Goal: Task Accomplishment & Management: Manage account settings

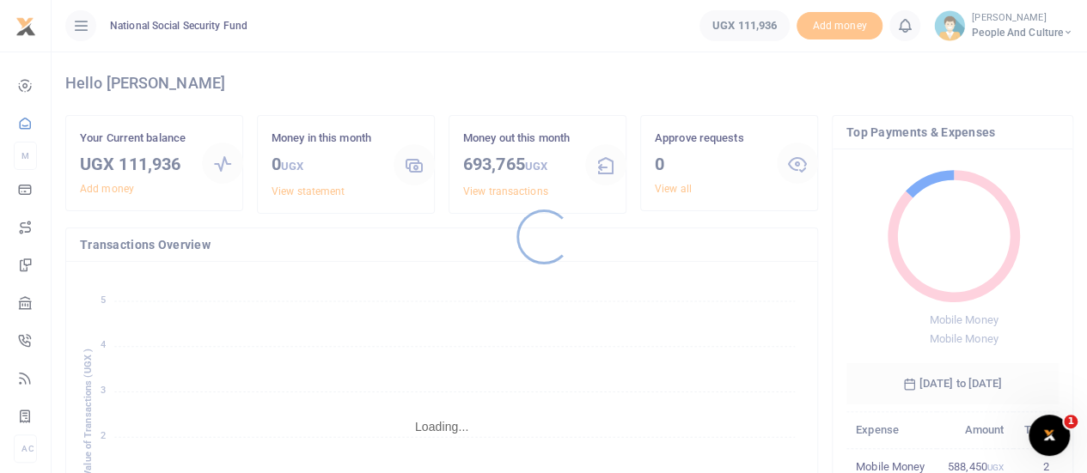
scroll to position [14, 14]
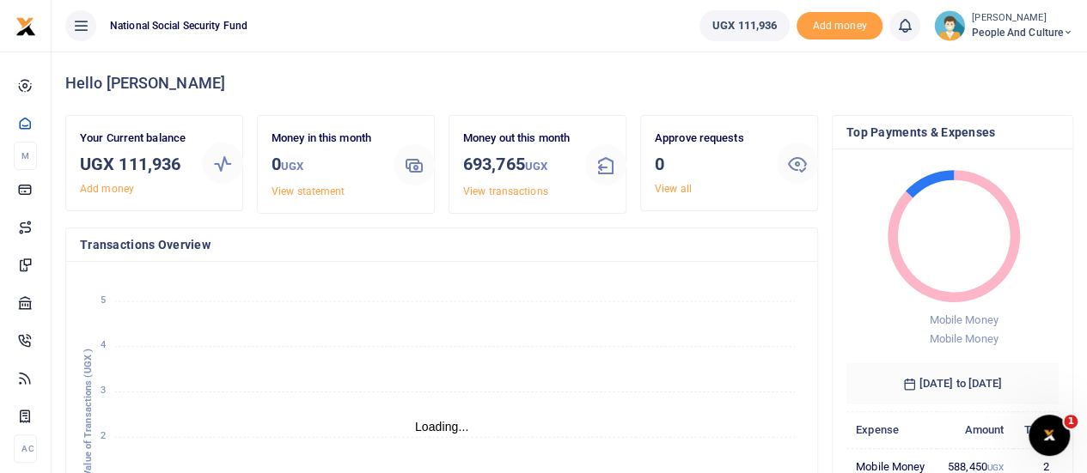
click at [1000, 33] on span "People and Culture" at bounding box center [1021, 32] width 101 height 15
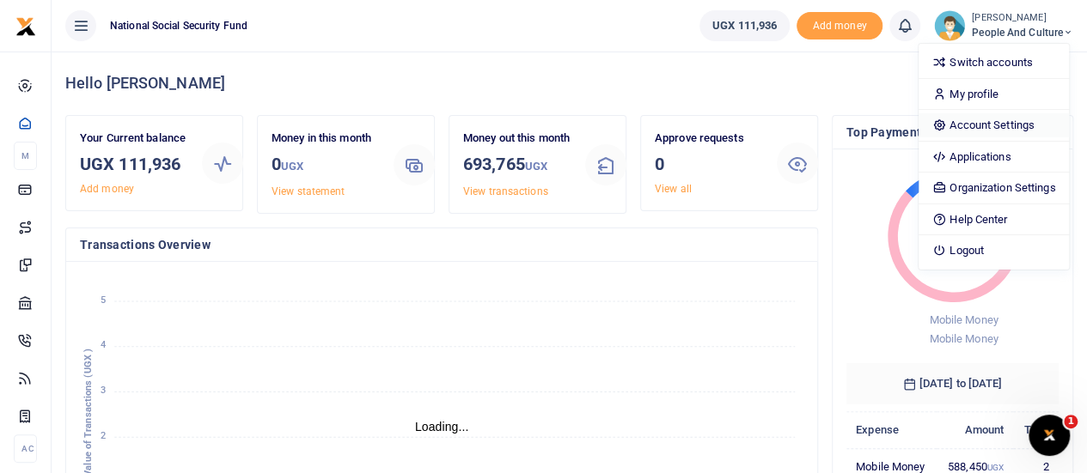
click at [979, 119] on link "Account Settings" at bounding box center [993, 125] width 150 height 24
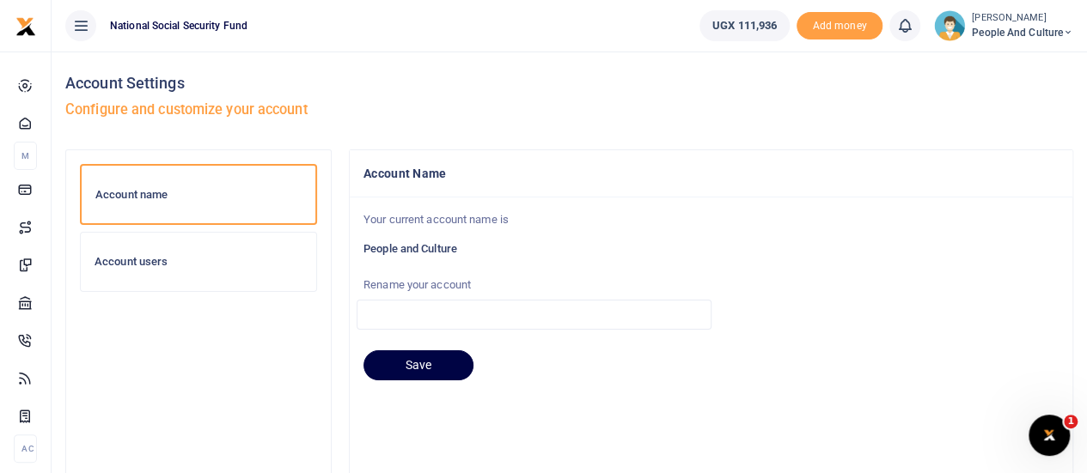
click at [105, 255] on h6 "Account users" at bounding box center [198, 262] width 208 height 14
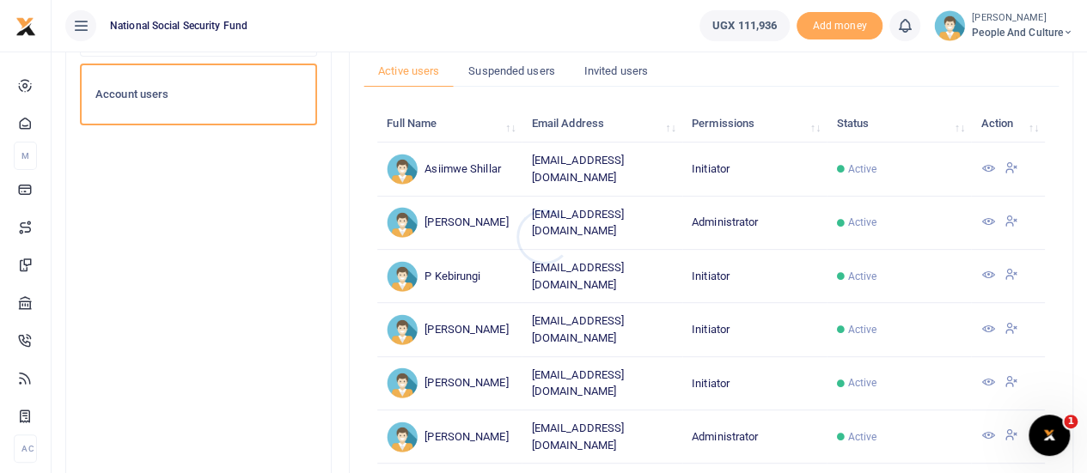
scroll to position [172, 0]
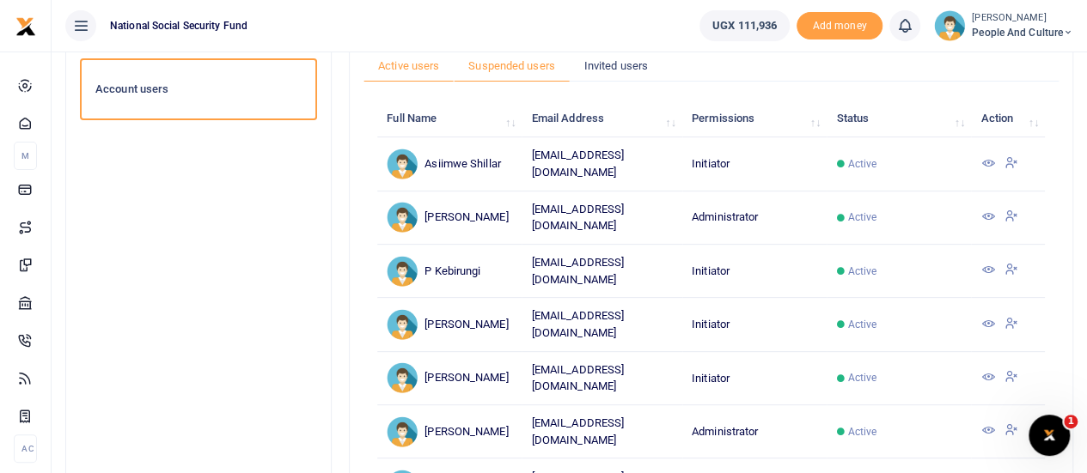
drag, startPoint x: 524, startPoint y: 68, endPoint x: 557, endPoint y: 83, distance: 36.1
click at [524, 70] on link "Suspended users" at bounding box center [512, 66] width 116 height 33
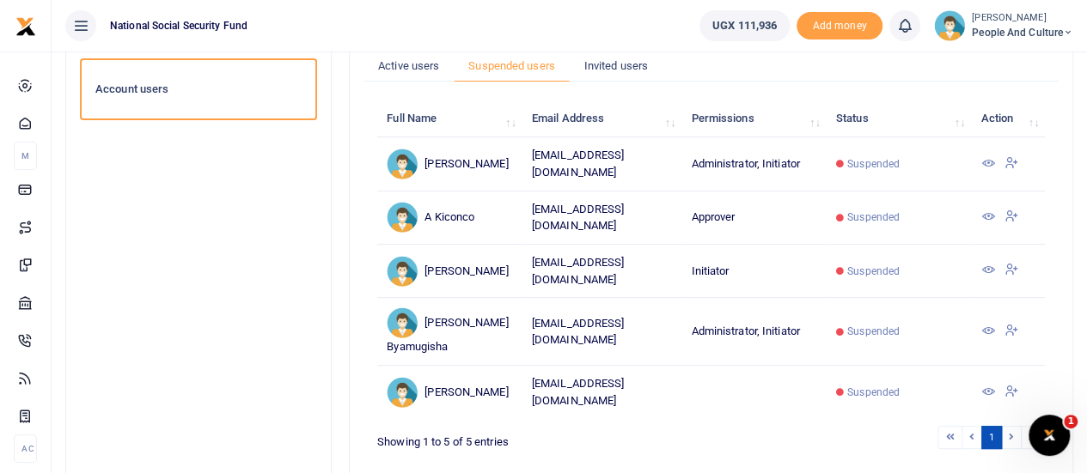
click at [985, 263] on icon at bounding box center [987, 270] width 14 height 14
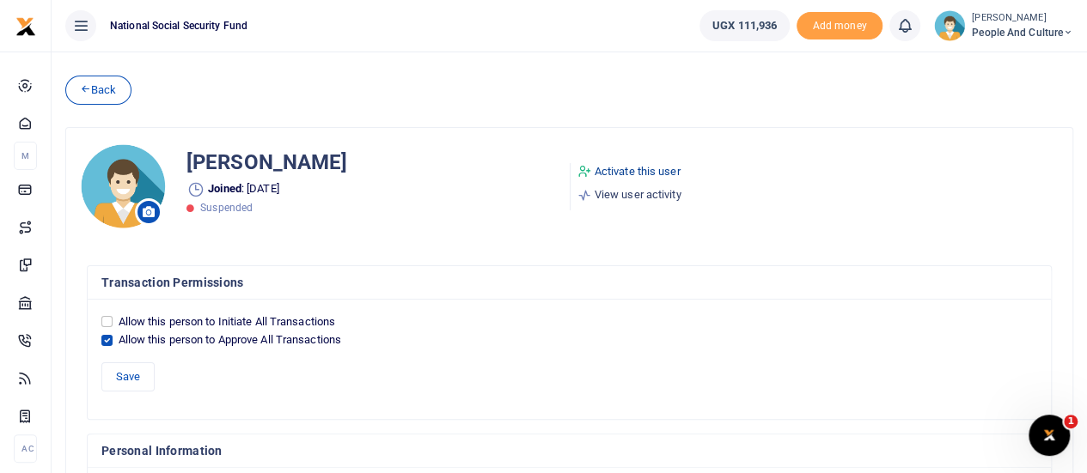
click at [636, 169] on link "Activate this user" at bounding box center [629, 171] width 104 height 17
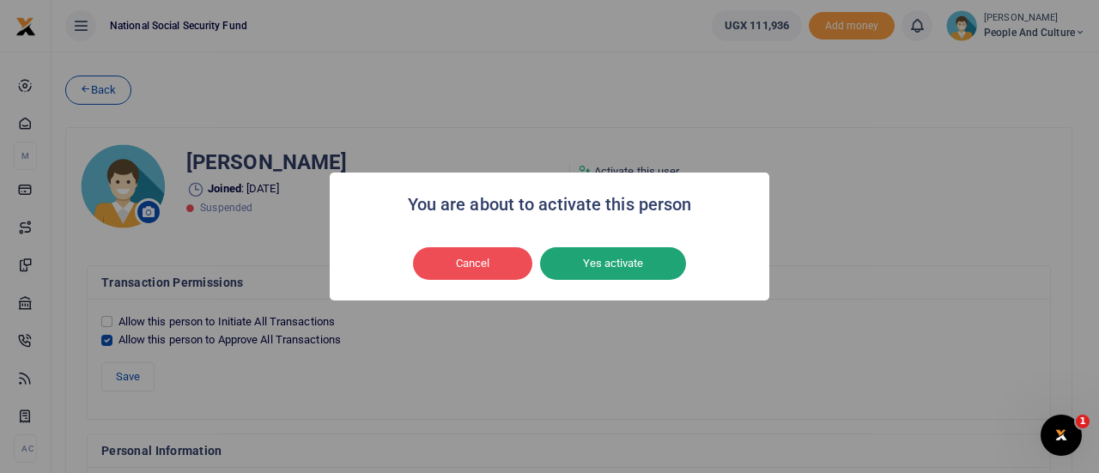
click at [595, 248] on div "Cancel No Yes activate" at bounding box center [549, 264] width 405 height 40
click at [595, 261] on button "Yes activate" at bounding box center [613, 263] width 146 height 33
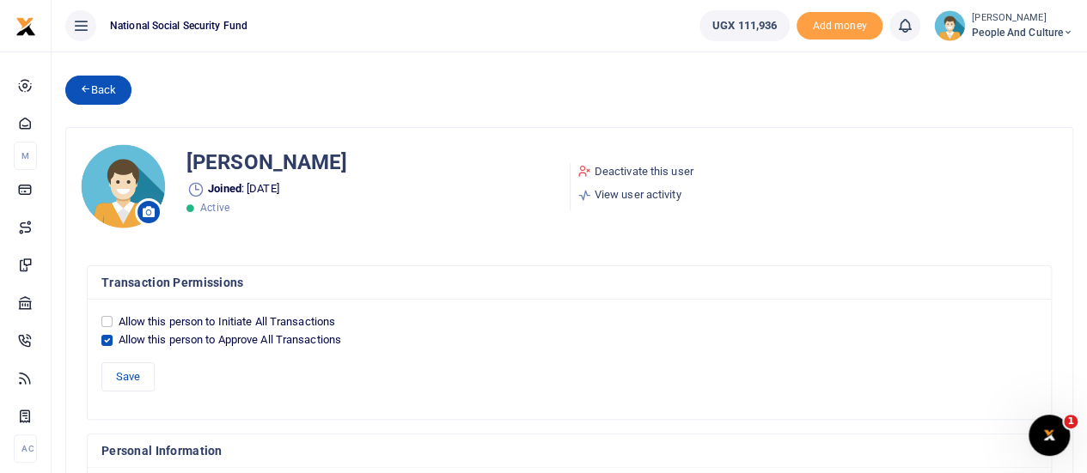
click at [98, 91] on link "Back" at bounding box center [98, 90] width 66 height 29
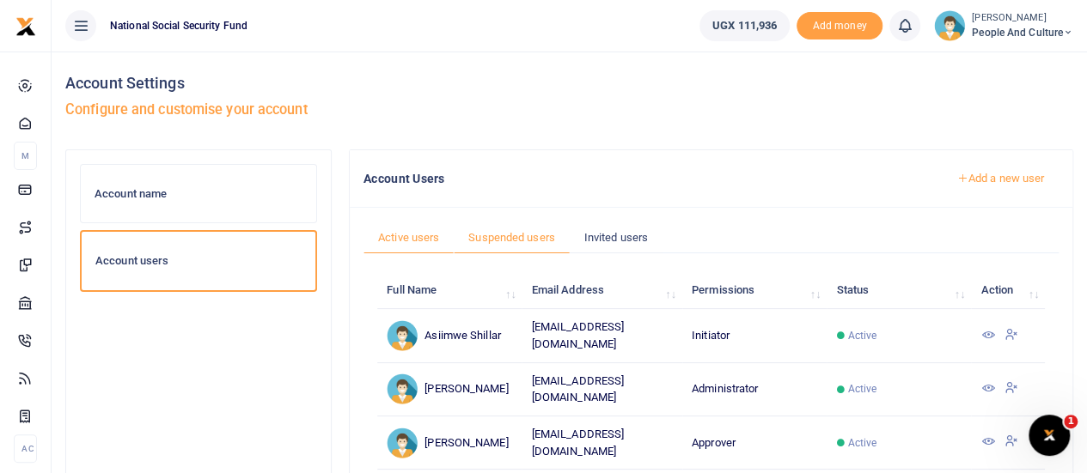
drag, startPoint x: 496, startPoint y: 234, endPoint x: 571, endPoint y: 242, distance: 75.2
click at [496, 234] on link "Suspended users" at bounding box center [512, 238] width 116 height 33
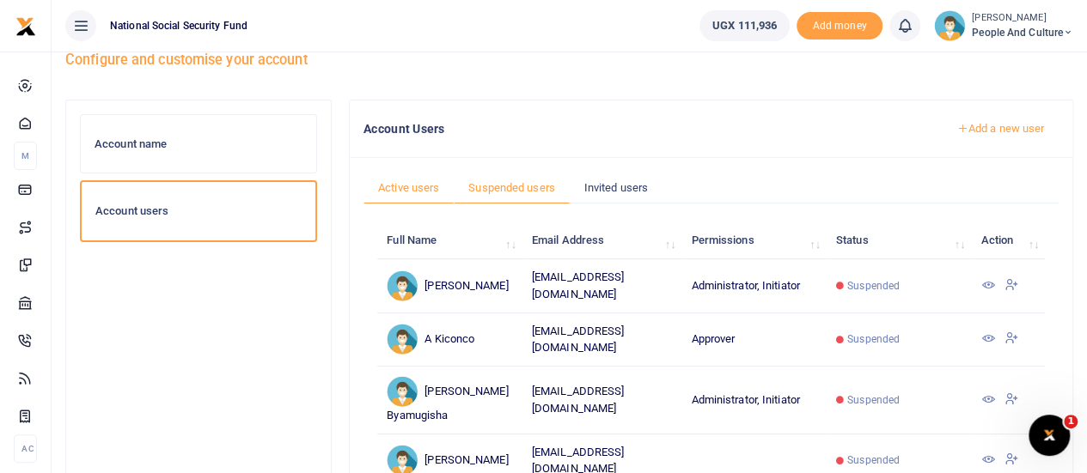
scroll to position [86, 0]
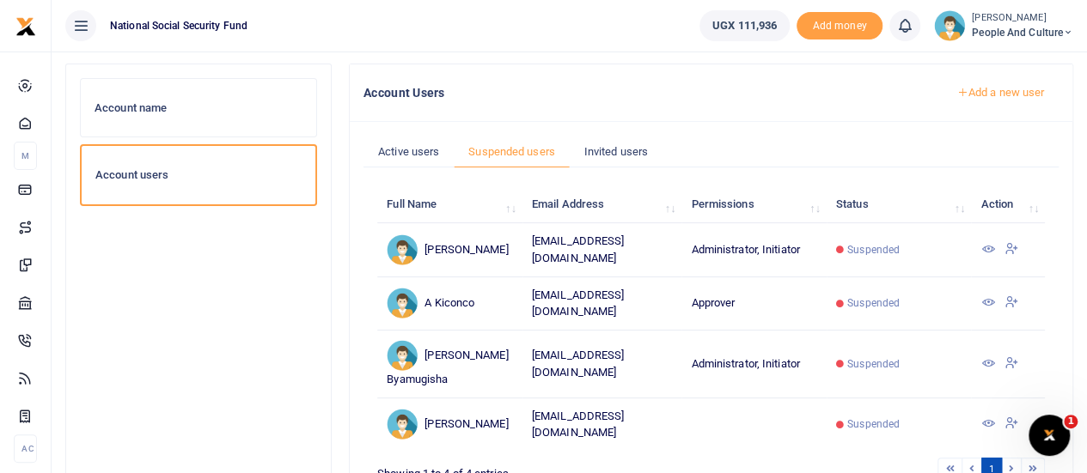
click at [181, 180] on h6 "Account users" at bounding box center [198, 175] width 206 height 14
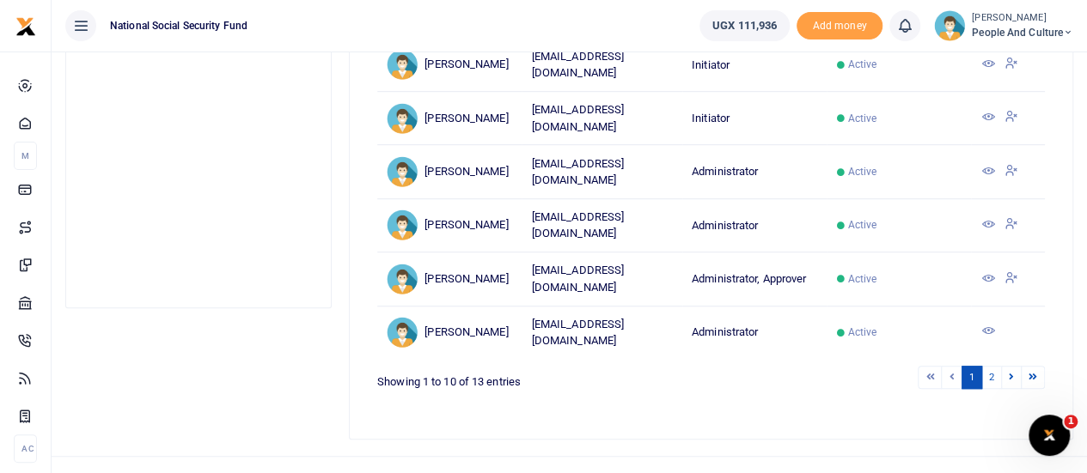
scroll to position [512, 0]
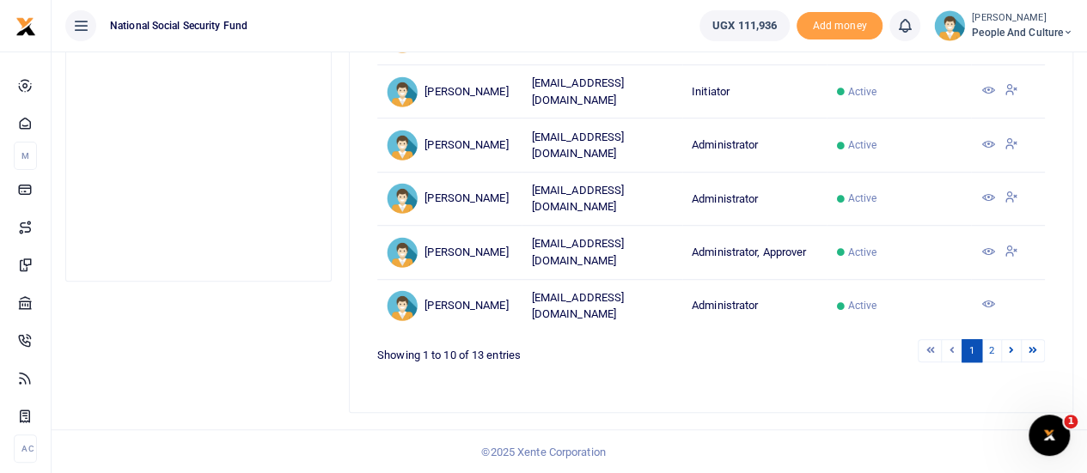
click at [984, 248] on icon at bounding box center [987, 252] width 14 height 14
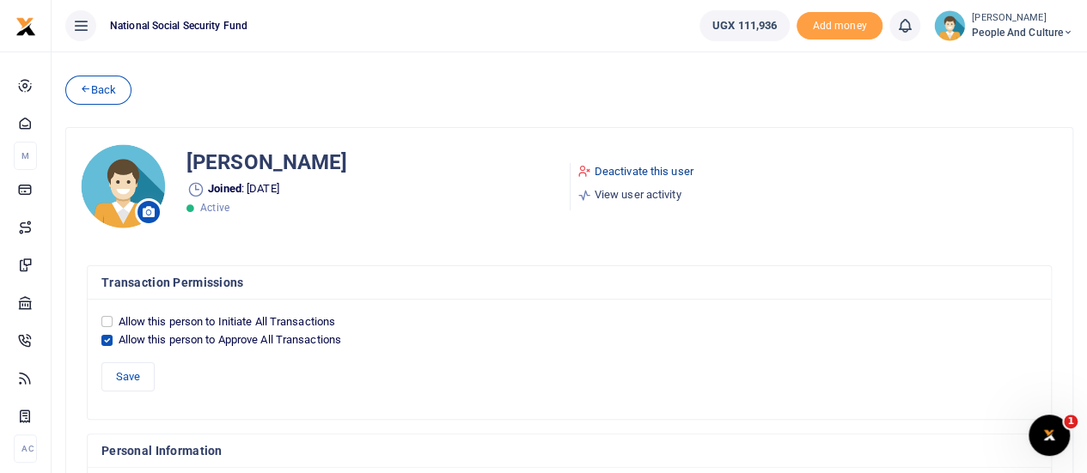
click at [623, 167] on link "Deactivate this user" at bounding box center [635, 171] width 116 height 17
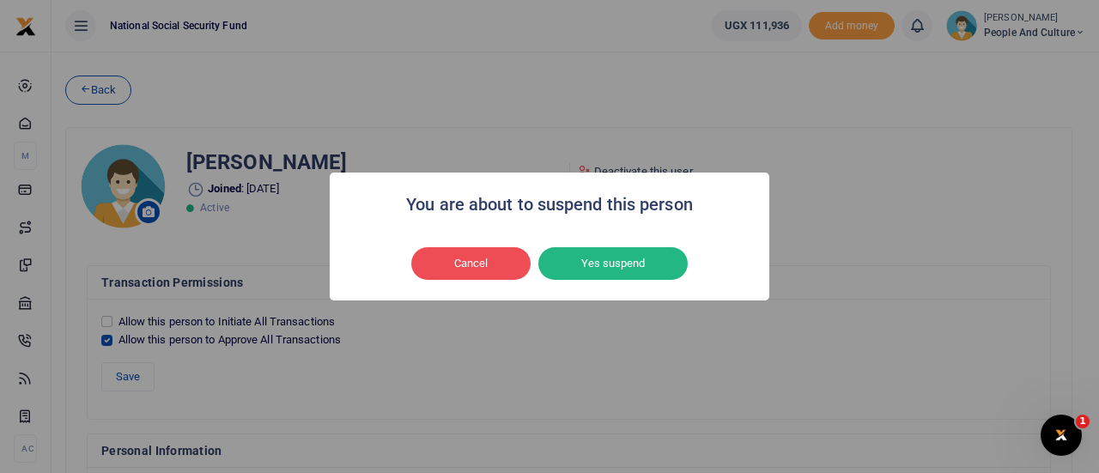
click at [576, 259] on button "Yes suspend" at bounding box center [613, 263] width 149 height 33
